Goal: Task Accomplishment & Management: Manage account settings

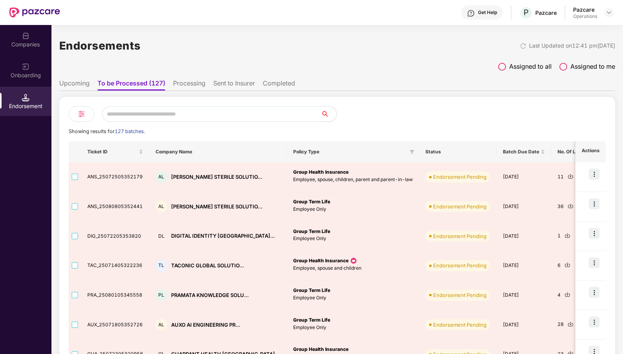
click at [34, 42] on div "Companies" at bounding box center [25, 45] width 51 height 8
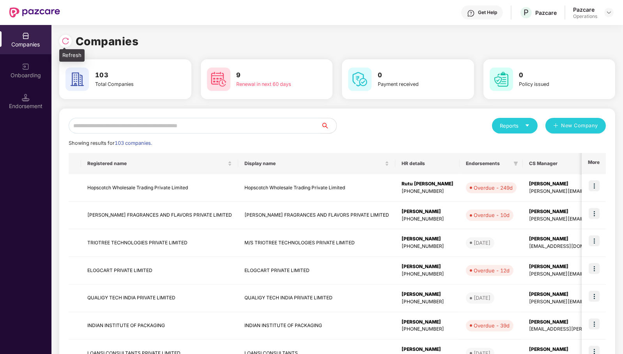
click at [62, 37] on img at bounding box center [66, 41] width 8 height 8
click at [46, 106] on div "Endorsement" at bounding box center [25, 106] width 51 height 8
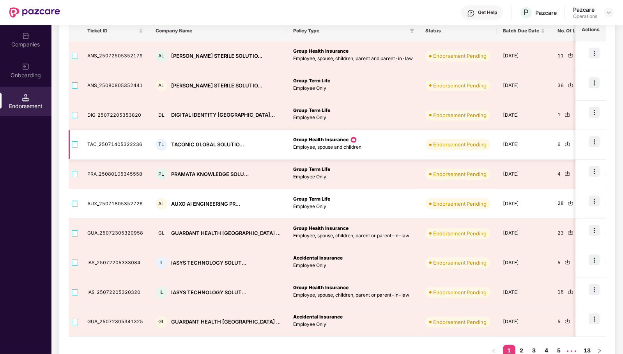
scroll to position [140, 0]
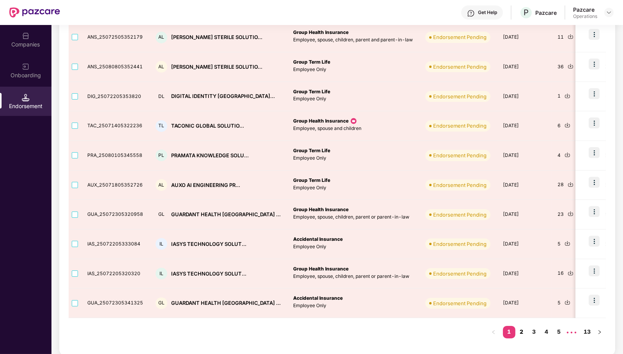
click at [522, 332] on link "2" at bounding box center [521, 332] width 12 height 12
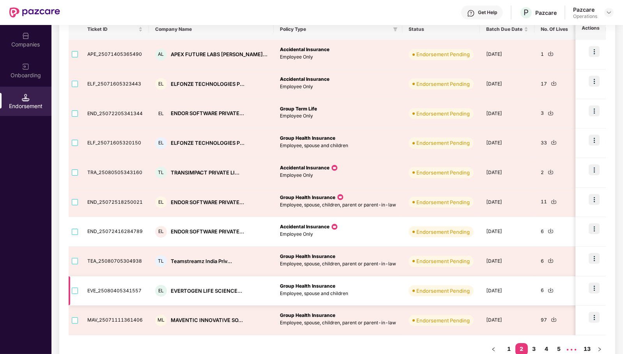
scroll to position [140, 0]
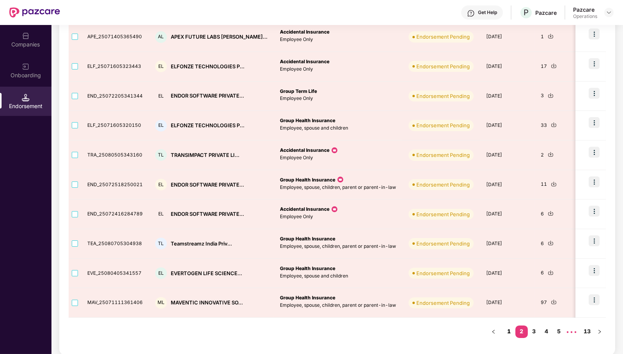
click at [511, 331] on link "1" at bounding box center [509, 331] width 12 height 12
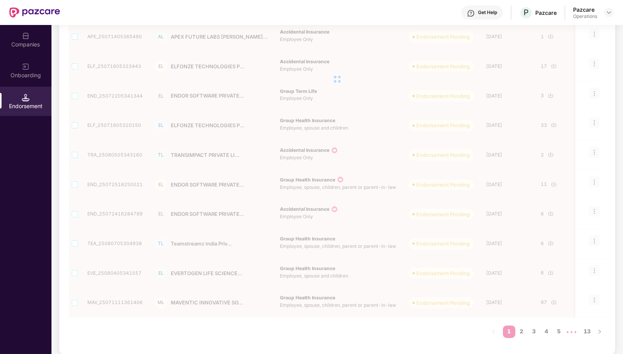
scroll to position [140, 0]
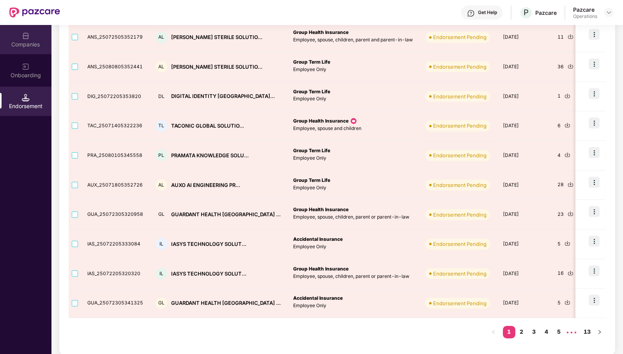
click at [20, 43] on div "Companies" at bounding box center [25, 45] width 51 height 8
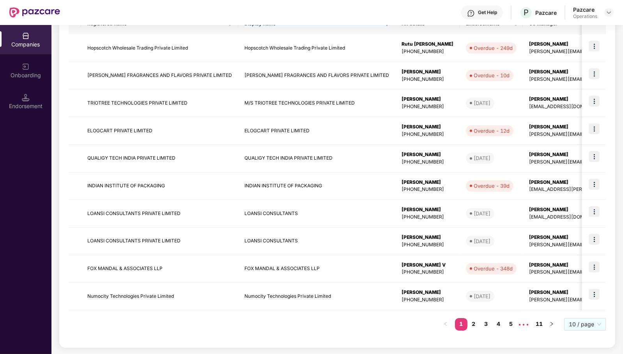
scroll to position [0, 0]
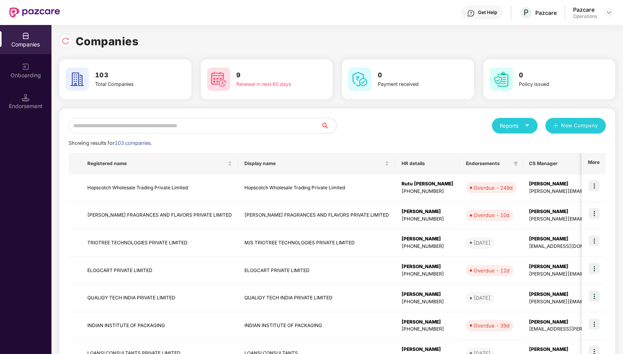
click at [287, 121] on input "text" at bounding box center [195, 126] width 252 height 16
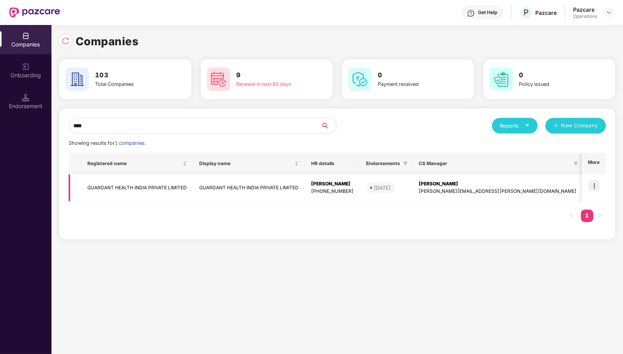
type input "****"
click at [595, 188] on img at bounding box center [594, 185] width 11 height 11
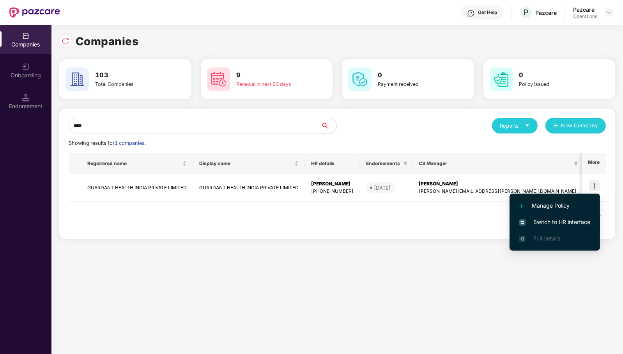
click at [574, 221] on span "Switch to HR interface" at bounding box center [554, 222] width 71 height 9
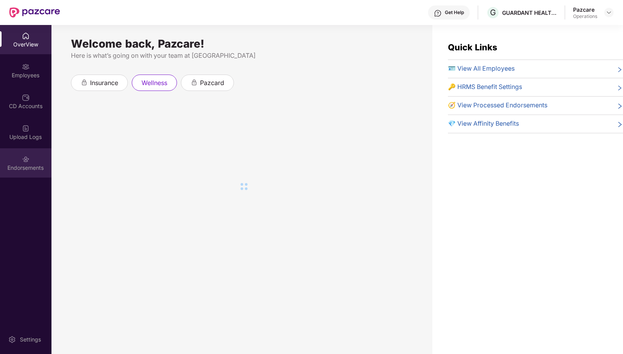
click at [27, 168] on div "Endorsements" at bounding box center [25, 168] width 51 height 8
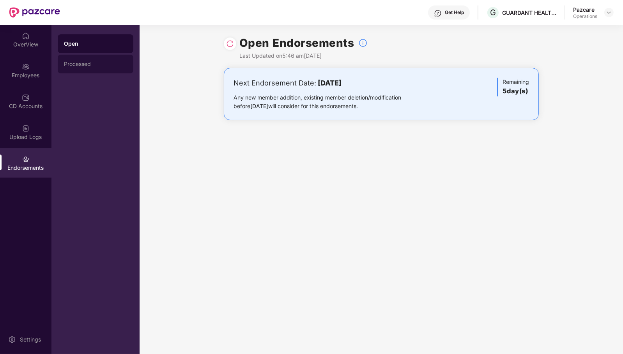
click at [96, 63] on div "Processed" at bounding box center [95, 64] width 63 height 6
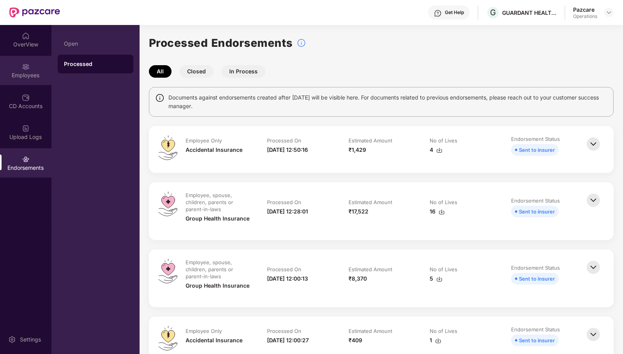
click at [21, 77] on div "Employees" at bounding box center [25, 75] width 51 height 8
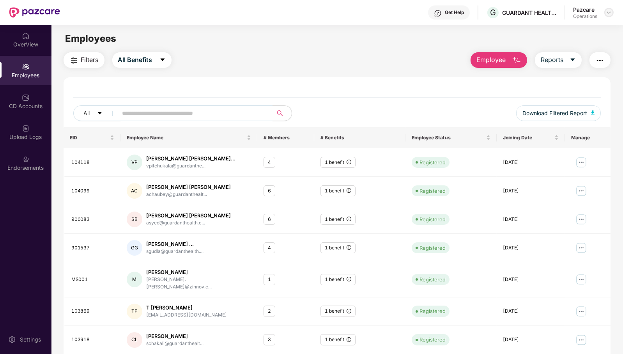
click at [611, 12] on img at bounding box center [609, 12] width 6 height 6
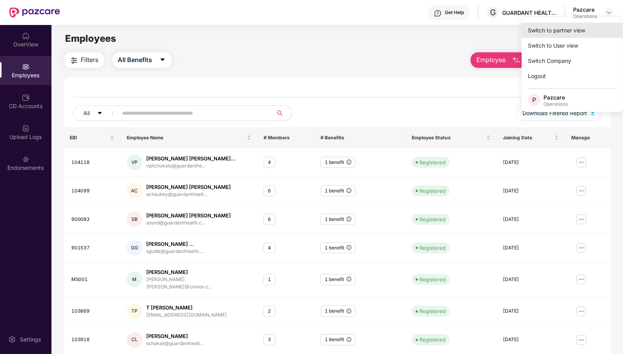
click at [574, 31] on div "Switch to partner view" at bounding box center [572, 30] width 101 height 15
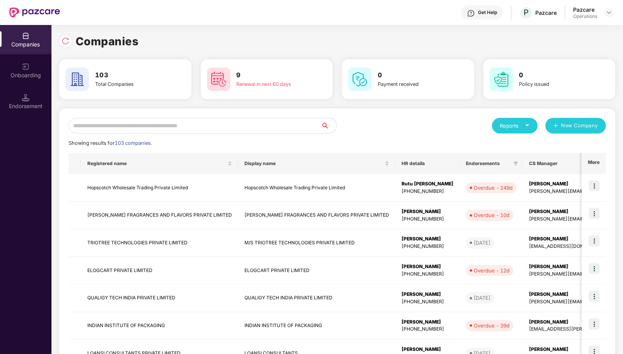
click at [225, 126] on input "text" at bounding box center [195, 126] width 252 height 16
click at [25, 108] on div "Endorsement" at bounding box center [25, 106] width 51 height 8
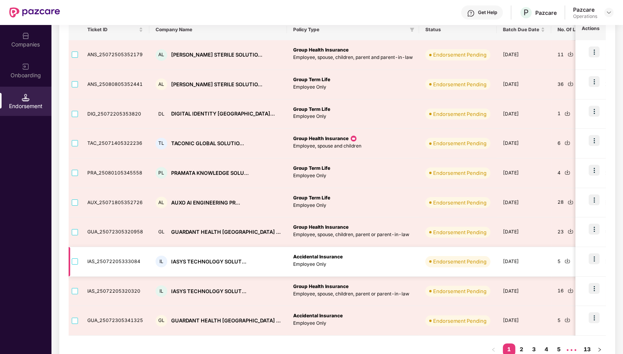
scroll to position [140, 0]
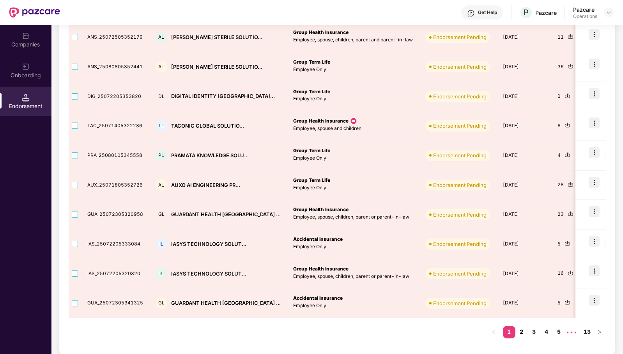
click at [522, 335] on link "2" at bounding box center [521, 332] width 12 height 12
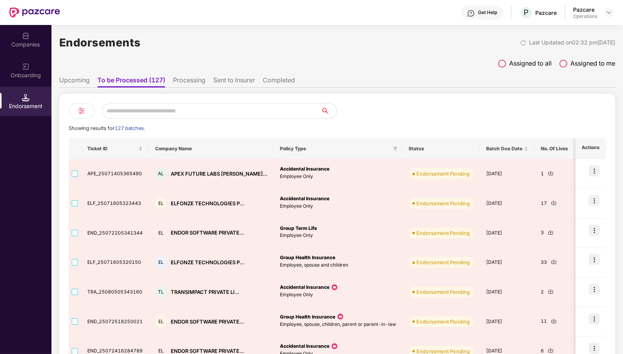
scroll to position [0, 0]
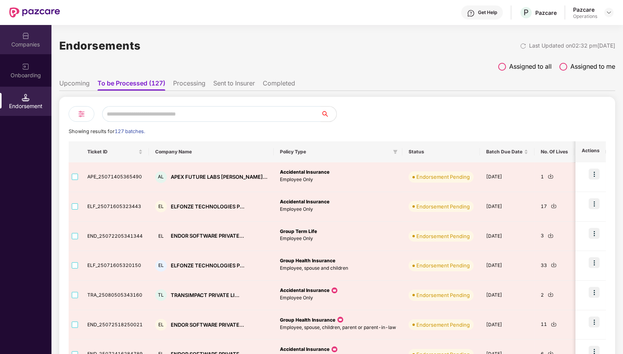
click at [22, 35] on img at bounding box center [26, 36] width 8 height 8
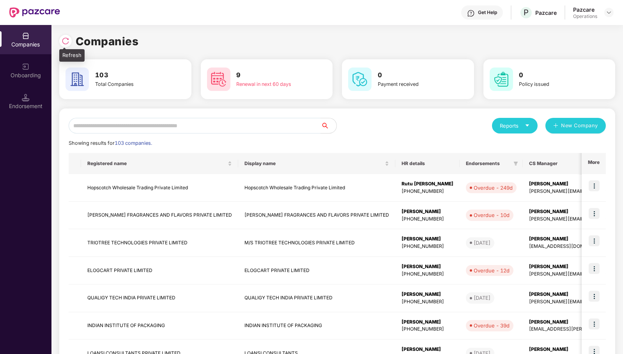
click at [62, 44] on img at bounding box center [66, 41] width 8 height 8
click at [249, 127] on input "text" at bounding box center [195, 126] width 252 height 16
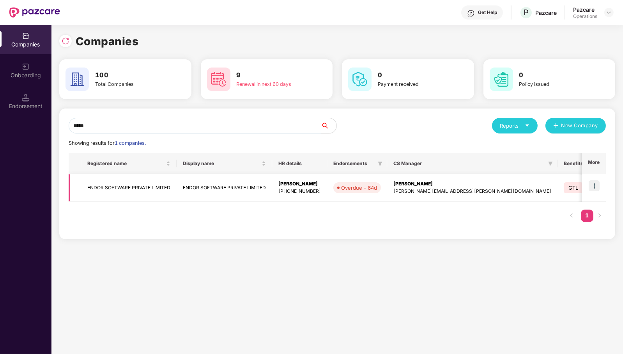
type input "*****"
click at [595, 186] on img at bounding box center [594, 185] width 11 height 11
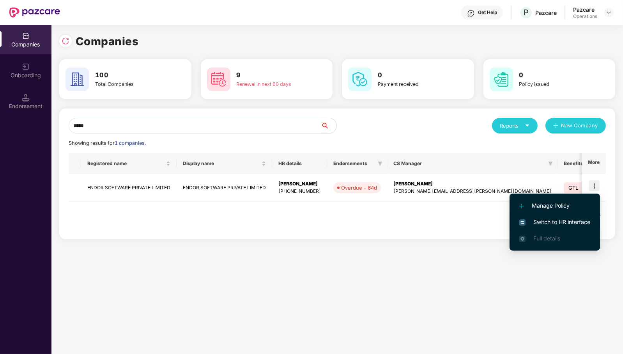
click at [578, 220] on span "Switch to HR interface" at bounding box center [554, 222] width 71 height 9
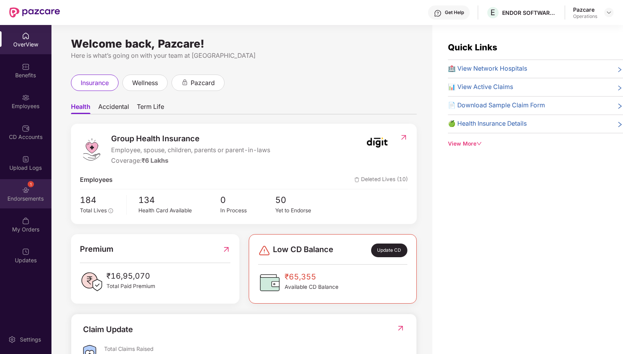
click at [32, 191] on div "1 Endorsements" at bounding box center [25, 193] width 51 height 29
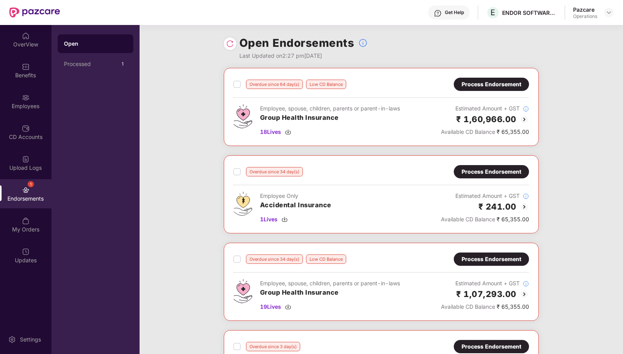
click at [494, 85] on div "Process Endorsement" at bounding box center [492, 84] width 60 height 9
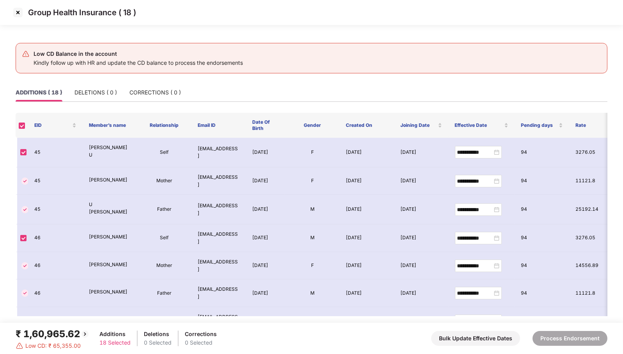
click at [17, 12] on img at bounding box center [18, 12] width 12 height 12
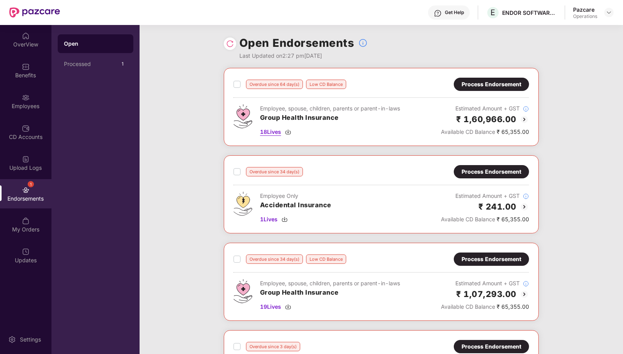
click at [268, 130] on span "18 Lives" at bounding box center [270, 132] width 21 height 9
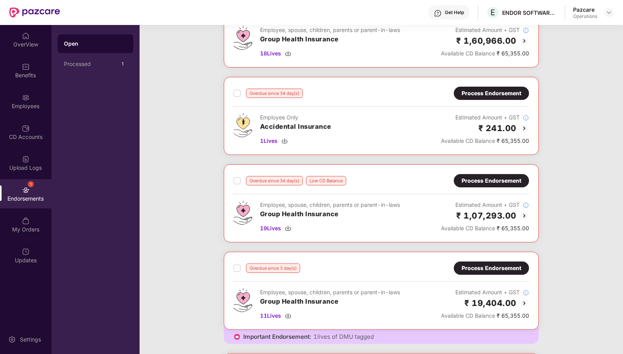
scroll to position [146, 0]
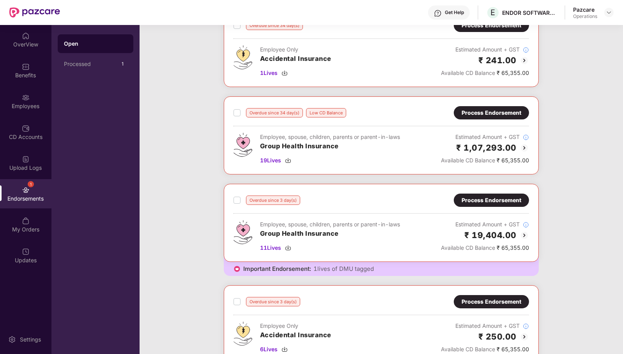
click at [489, 196] on div "Process Endorsement" at bounding box center [492, 200] width 60 height 9
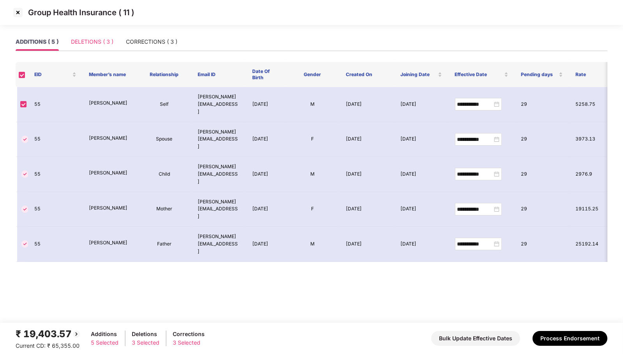
click at [98, 35] on div "DELETIONS ( 3 )" at bounding box center [92, 42] width 43 height 18
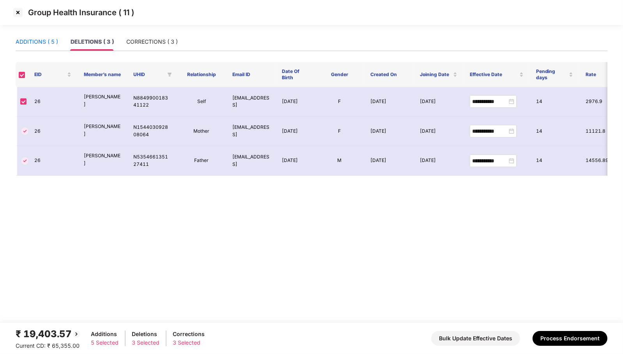
click at [39, 41] on div "ADDITIONS ( 5 )" at bounding box center [37, 41] width 43 height 9
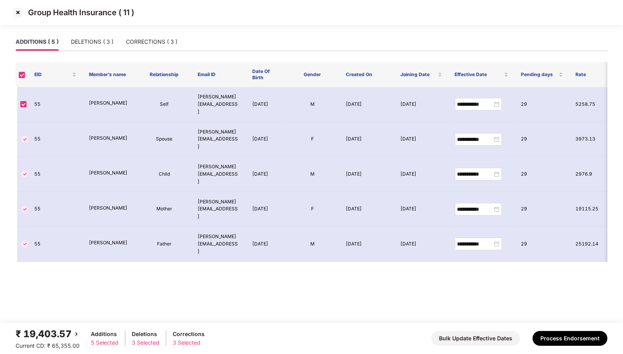
click at [18, 10] on img at bounding box center [18, 12] width 12 height 12
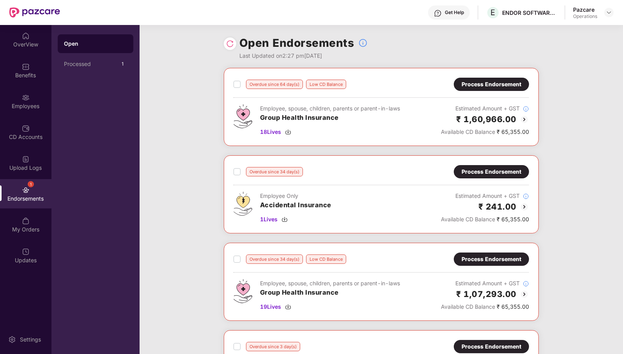
scroll to position [97, 0]
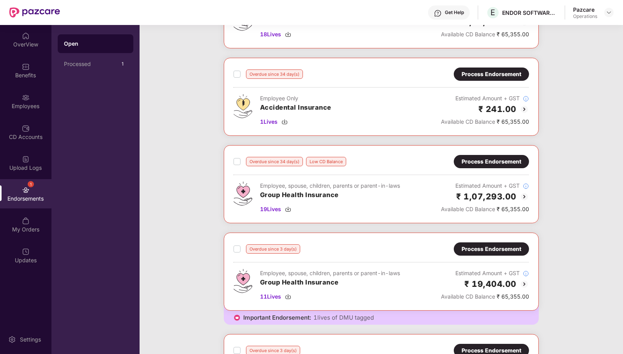
click at [482, 159] on div "Process Endorsement" at bounding box center [492, 161] width 60 height 9
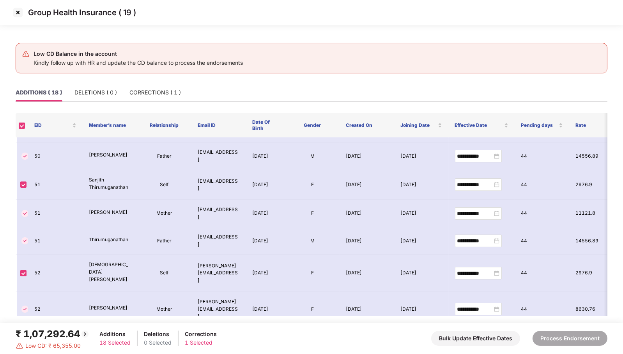
scroll to position [0, 0]
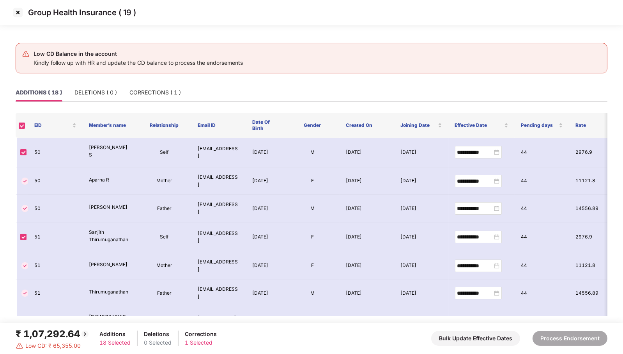
click at [17, 15] on img at bounding box center [18, 12] width 12 height 12
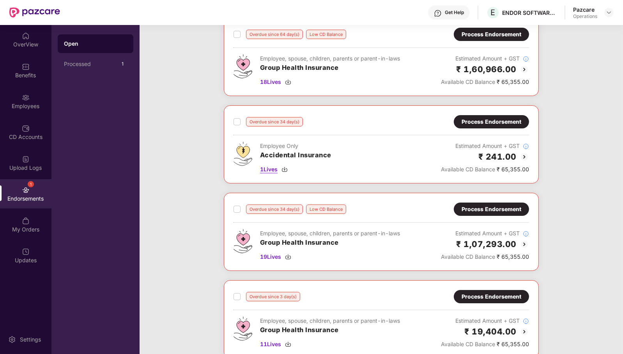
scroll to position [97, 0]
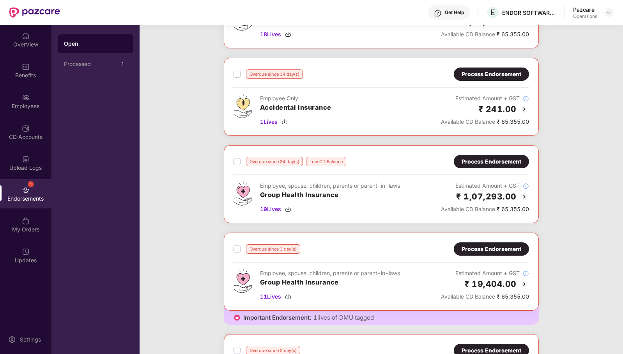
click at [474, 160] on div "Process Endorsement" at bounding box center [492, 161] width 60 height 9
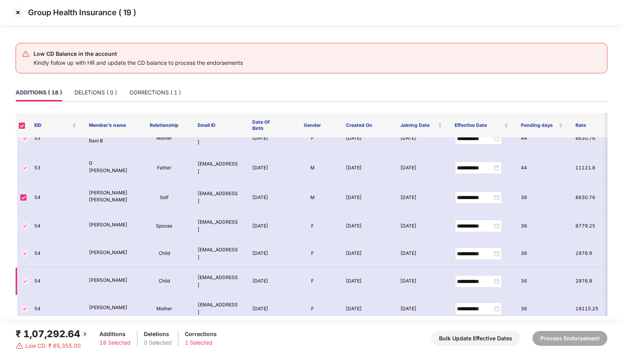
scroll to position [0, 0]
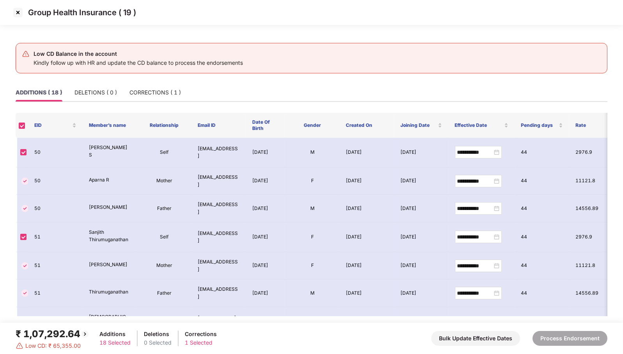
click at [18, 11] on img at bounding box center [18, 12] width 12 height 12
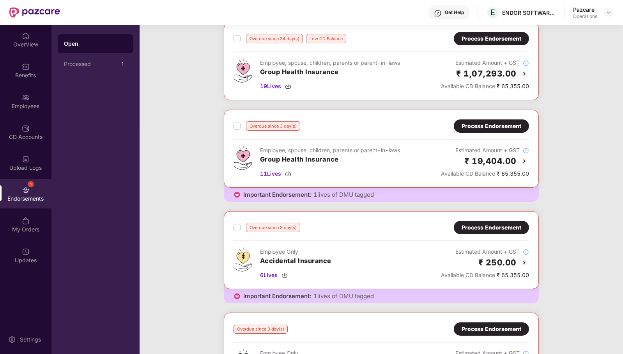
scroll to position [195, 0]
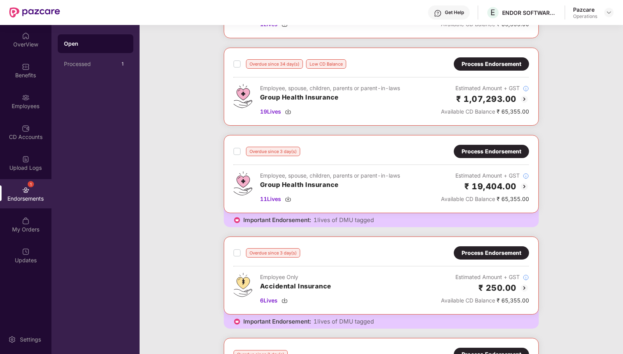
click at [482, 152] on div "Process Endorsement" at bounding box center [492, 151] width 60 height 9
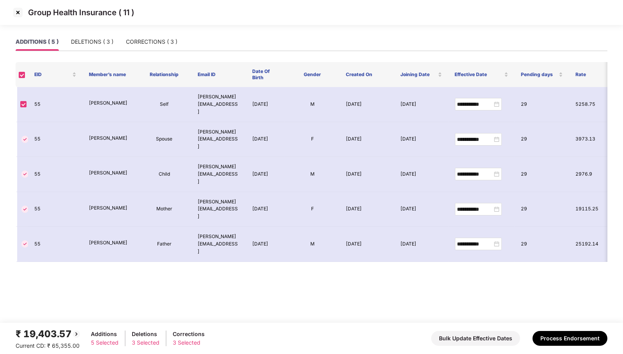
click at [18, 11] on img at bounding box center [18, 12] width 12 height 12
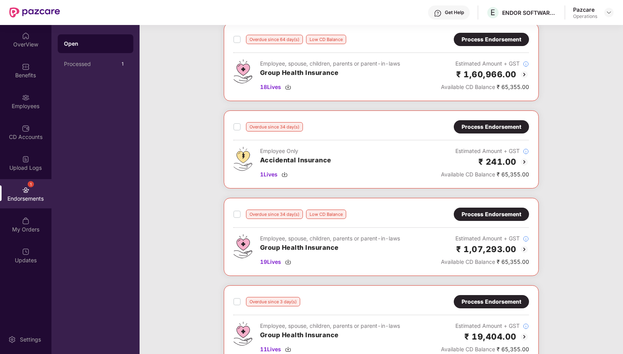
scroll to position [97, 0]
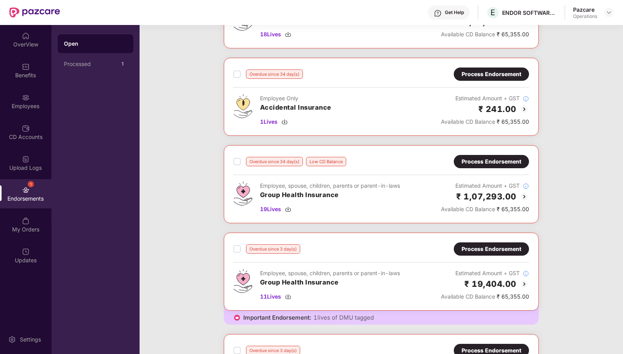
click at [480, 158] on div "Process Endorsement" at bounding box center [492, 161] width 60 height 9
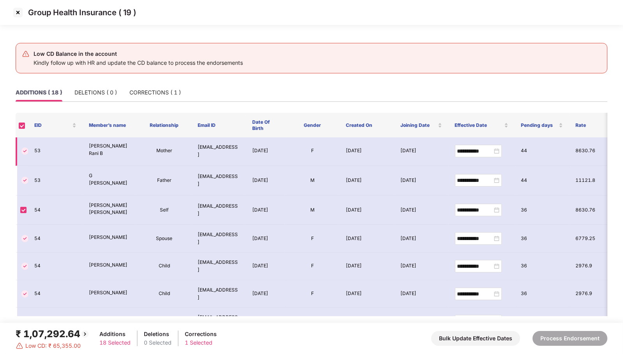
scroll to position [327, 0]
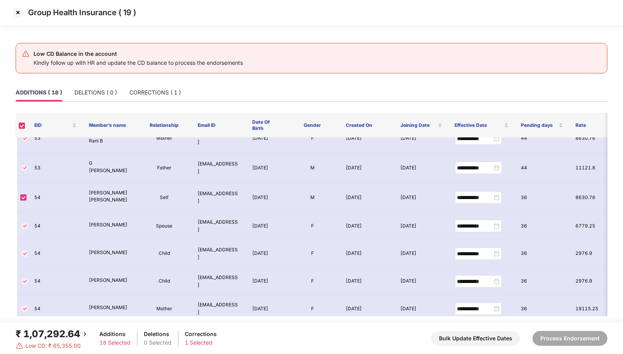
click at [19, 14] on img at bounding box center [18, 12] width 12 height 12
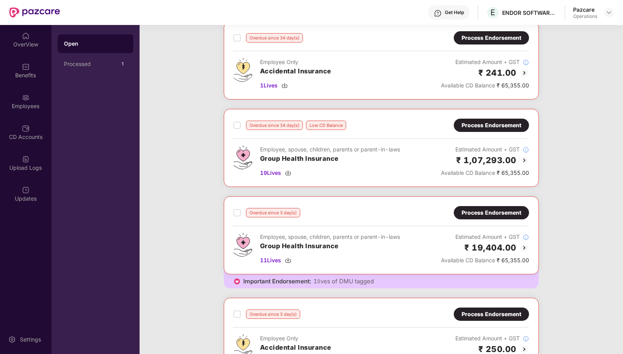
scroll to position [146, 0]
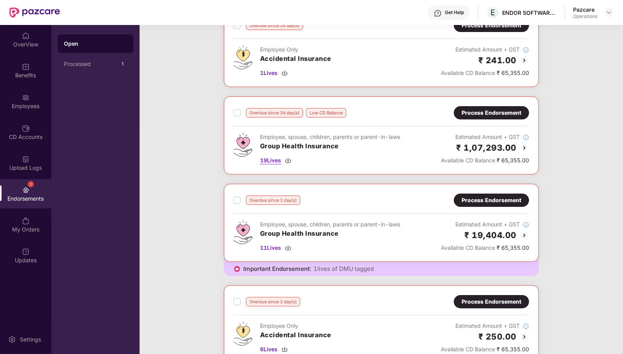
click at [271, 159] on span "19 Lives" at bounding box center [270, 160] width 21 height 9
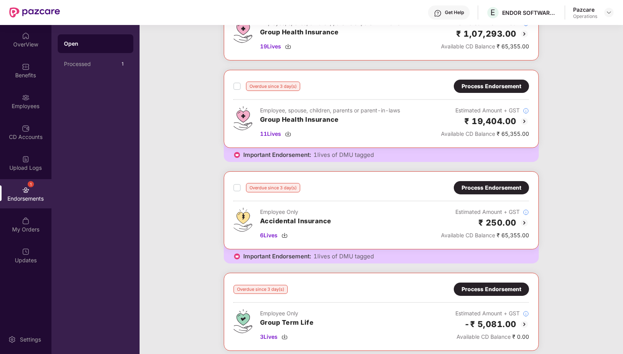
scroll to position [195, 0]
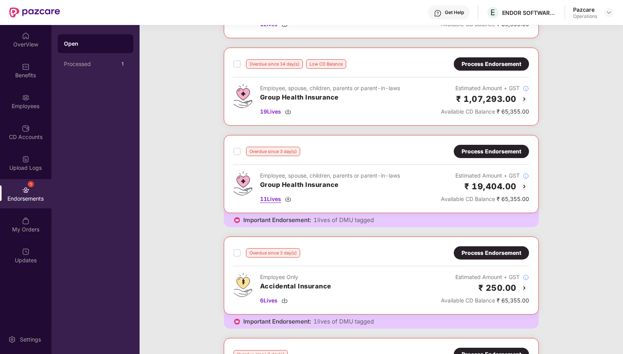
click at [277, 196] on span "11 Lives" at bounding box center [270, 199] width 21 height 9
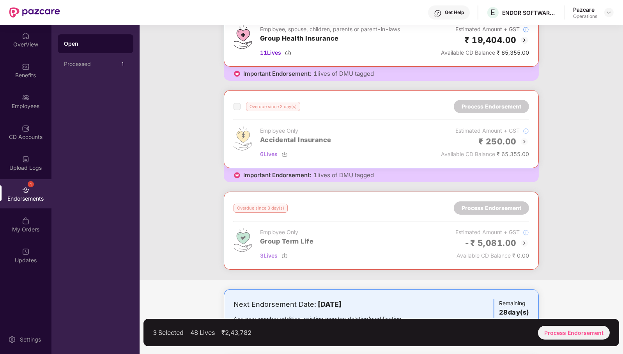
scroll to position [244, 0]
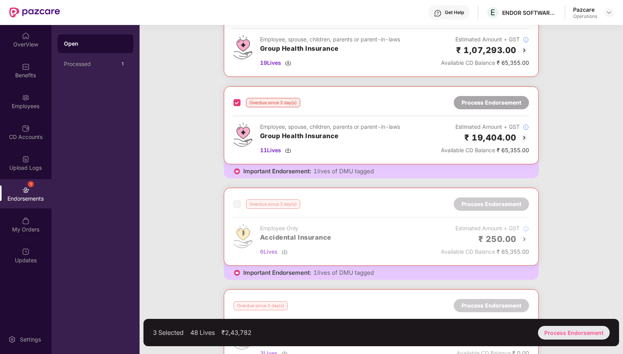
click at [570, 333] on div "Process Endorsement" at bounding box center [574, 333] width 72 height 14
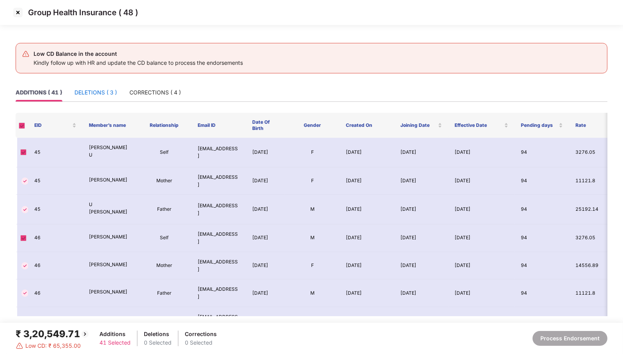
click at [108, 90] on div "DELETIONS ( 3 )" at bounding box center [95, 92] width 43 height 9
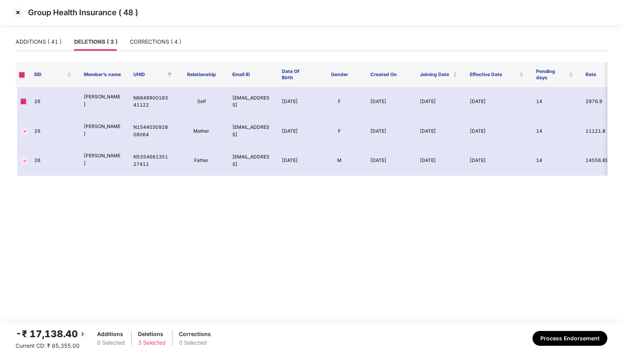
click at [22, 74] on span at bounding box center [22, 75] width 6 height 6
click at [48, 37] on div "ADDITIONS ( 41 )" at bounding box center [39, 41] width 46 height 9
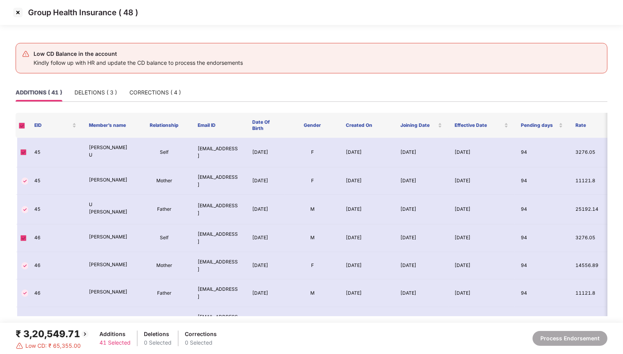
click at [17, 15] on img at bounding box center [18, 12] width 12 height 12
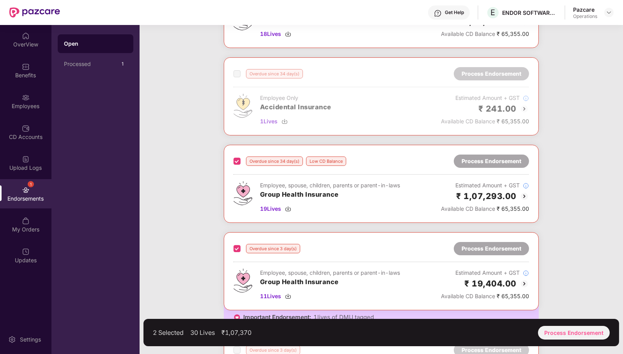
scroll to position [49, 0]
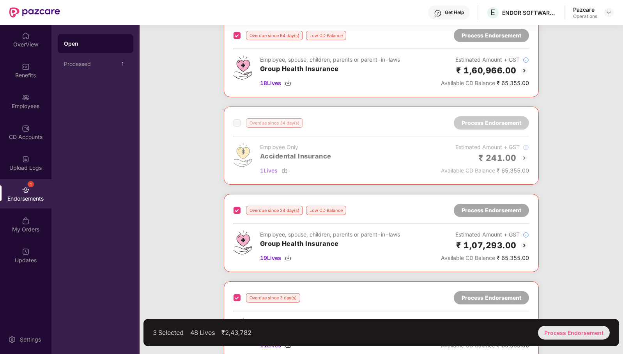
click at [564, 334] on div "Process Endorsement" at bounding box center [574, 333] width 72 height 14
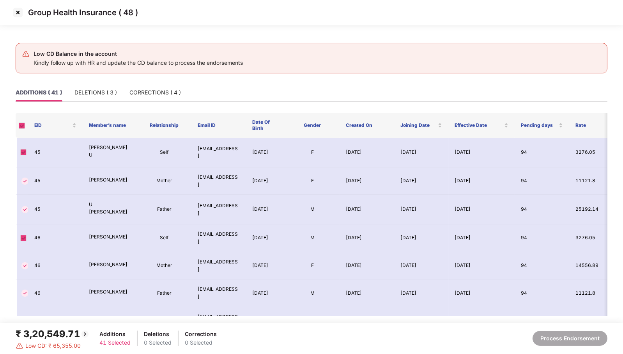
click at [19, 11] on img at bounding box center [18, 12] width 12 height 12
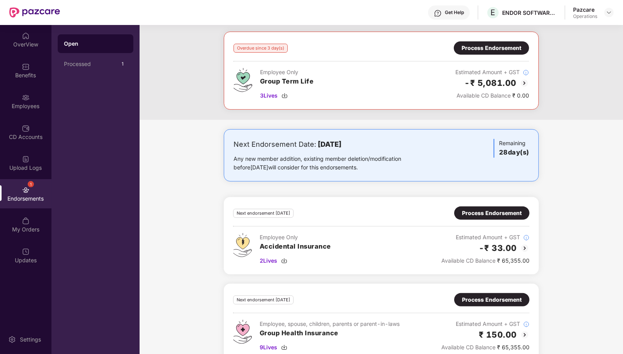
scroll to position [513, 0]
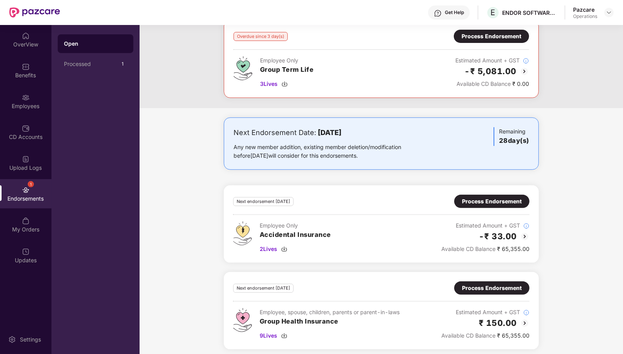
click at [507, 283] on div "Process Endorsement" at bounding box center [492, 287] width 60 height 9
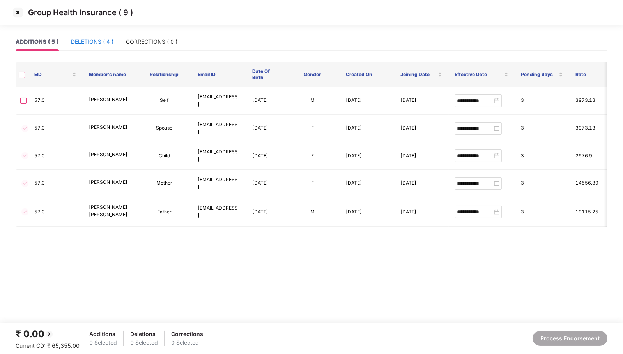
click at [93, 41] on div "DELETIONS ( 4 )" at bounding box center [92, 41] width 43 height 9
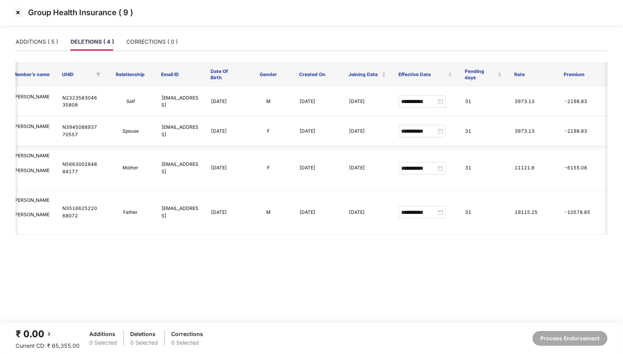
scroll to position [0, 0]
